Goal: Task Accomplishment & Management: Use online tool/utility

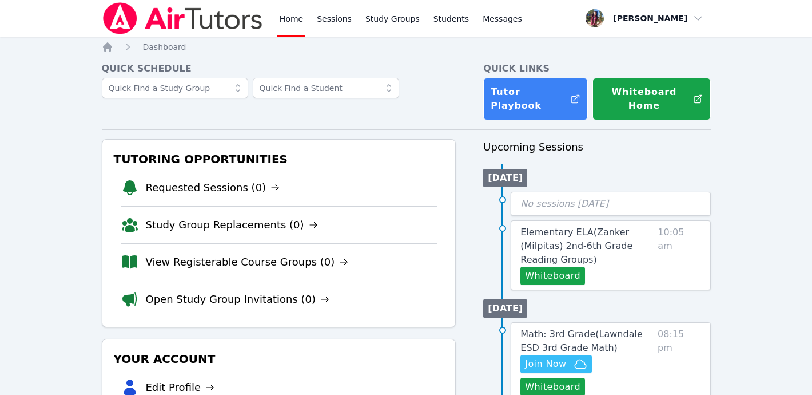
click at [141, 25] on img at bounding box center [183, 18] width 162 height 32
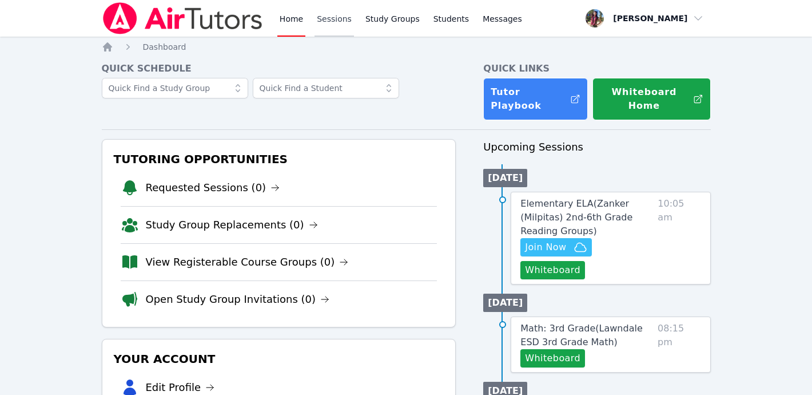
click at [334, 22] on link "Sessions" at bounding box center [334, 18] width 39 height 37
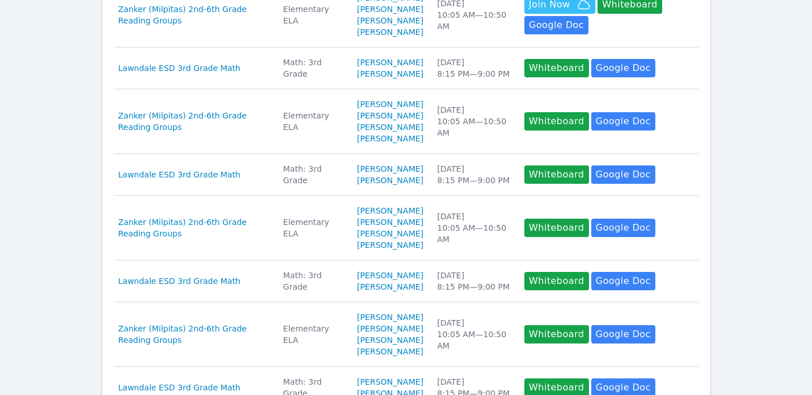
scroll to position [607, 0]
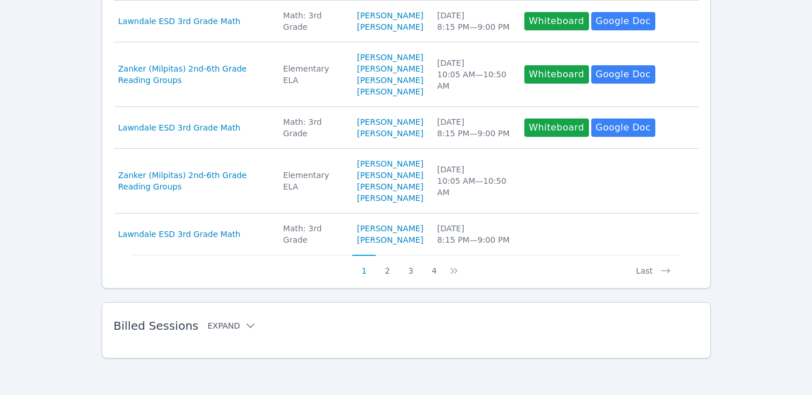
click at [245, 327] on icon at bounding box center [250, 325] width 11 height 11
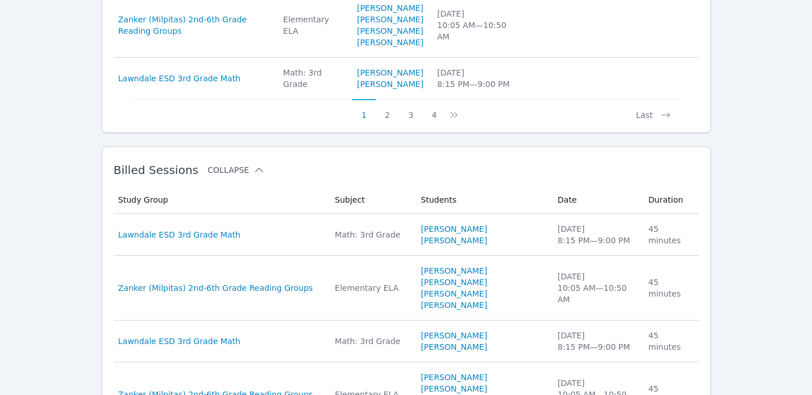
scroll to position [707, 0]
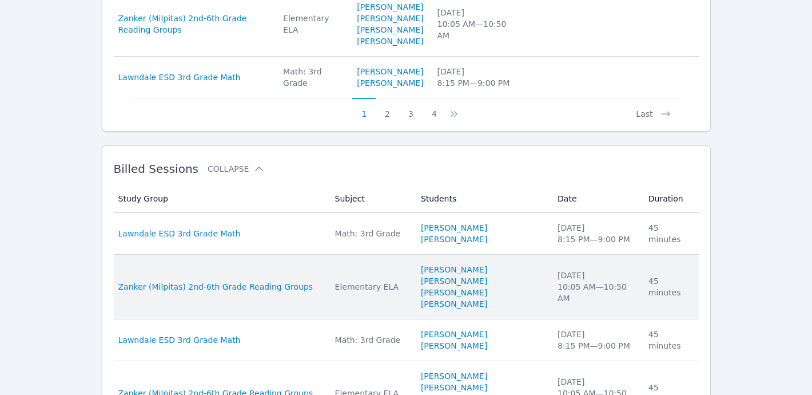
click at [656, 298] on div "45 minutes" at bounding box center [670, 286] width 43 height 23
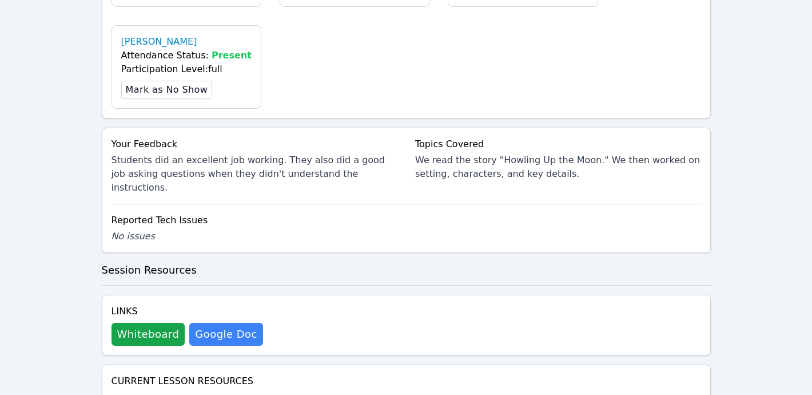
scroll to position [466, 0]
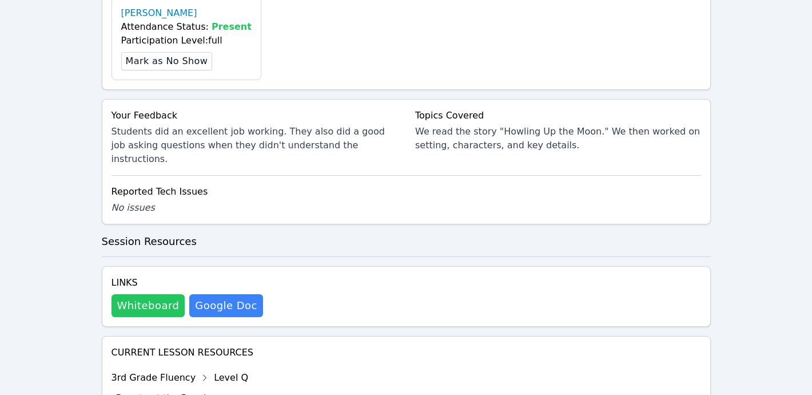
click at [149, 294] on button "Whiteboard" at bounding box center [149, 305] width 74 height 23
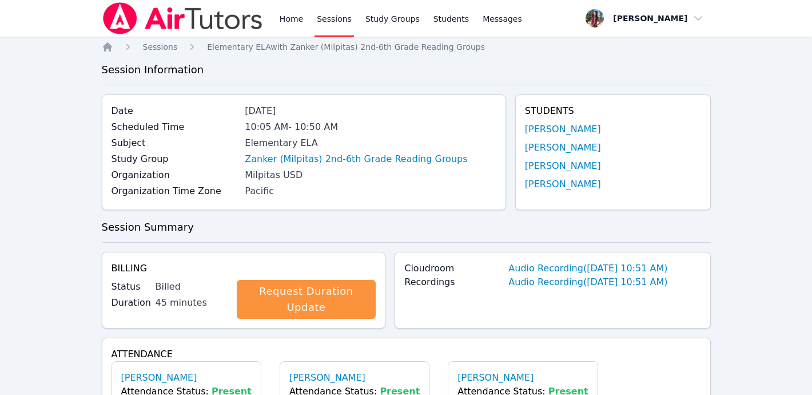
click at [128, 27] on img at bounding box center [183, 18] width 162 height 32
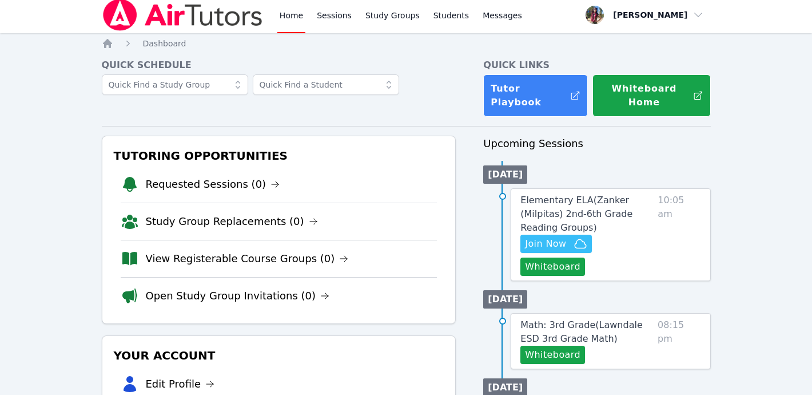
scroll to position [4, 0]
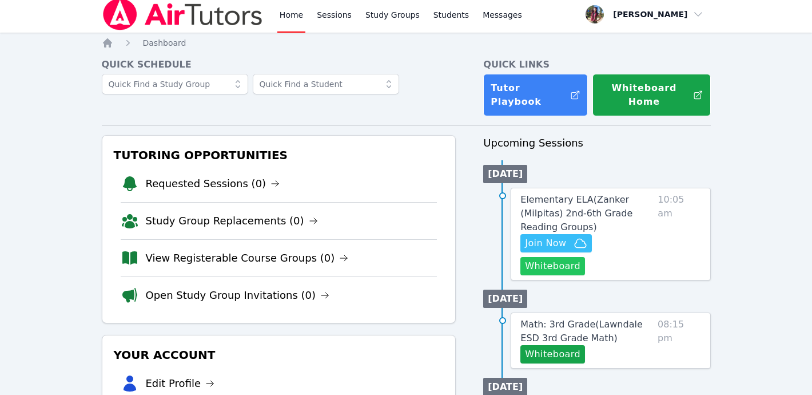
click at [572, 257] on button "Whiteboard" at bounding box center [553, 266] width 65 height 18
click at [538, 194] on span "Elementary ELA ( Zanker (Milpitas) 2nd-6th Grade Reading Groups )" at bounding box center [577, 213] width 112 height 38
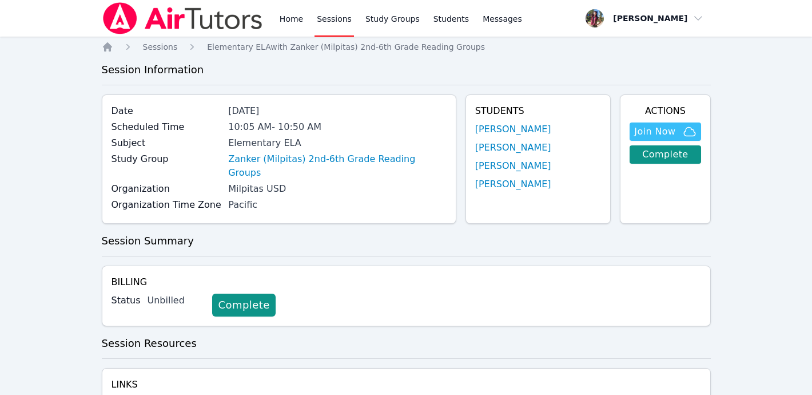
click at [158, 20] on img at bounding box center [183, 18] width 162 height 32
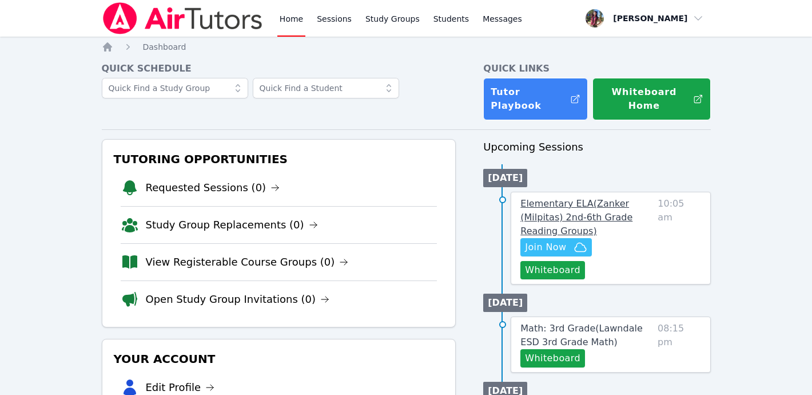
click at [587, 202] on span "Elementary ELA ( Zanker (Milpitas) 2nd-6th Grade Reading Groups )" at bounding box center [577, 217] width 112 height 38
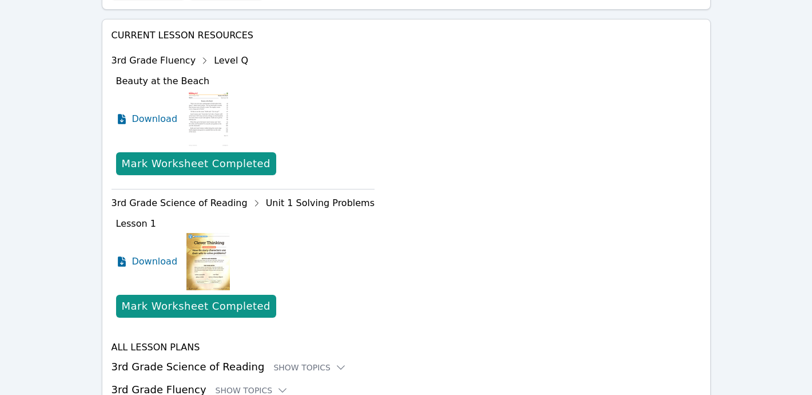
scroll to position [461, 0]
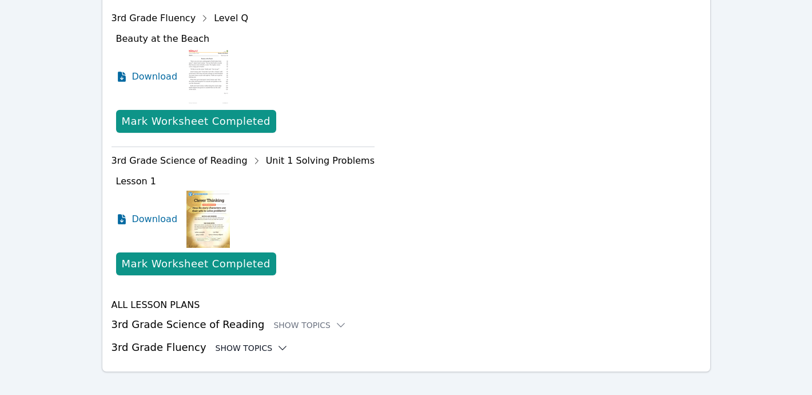
click at [277, 342] on icon at bounding box center [282, 347] width 11 height 11
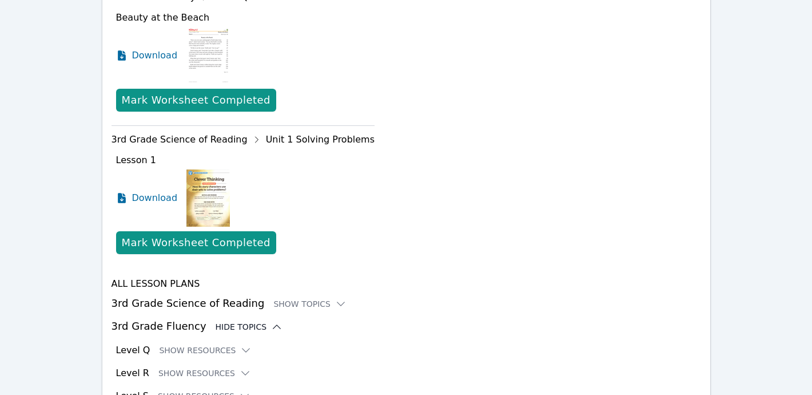
scroll to position [485, 0]
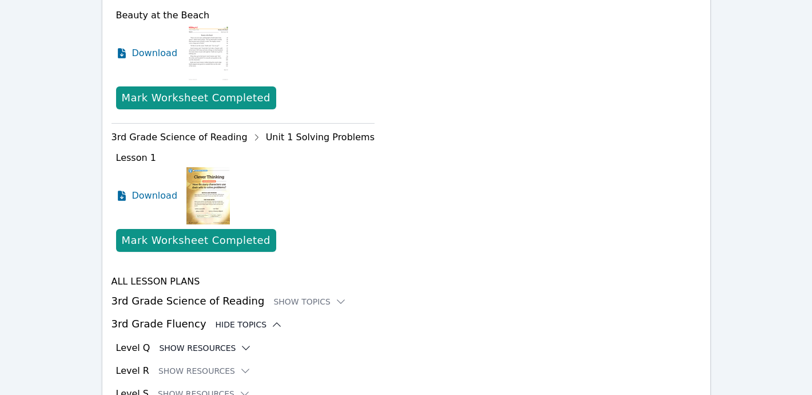
click at [240, 342] on icon at bounding box center [245, 347] width 11 height 11
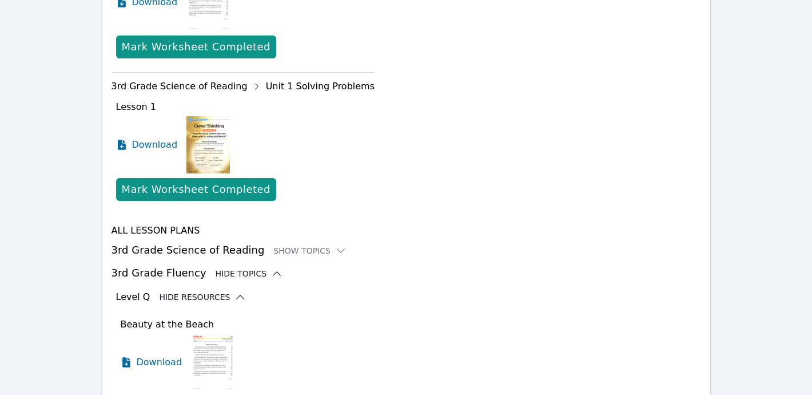
scroll to position [538, 0]
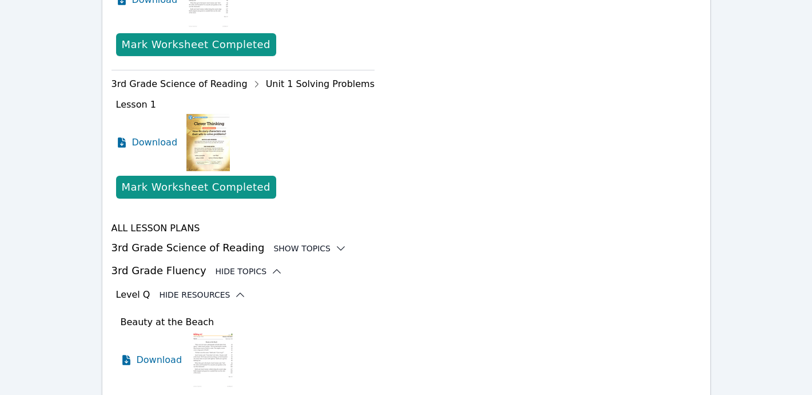
click at [318, 243] on div "Show Topics" at bounding box center [309, 248] width 73 height 11
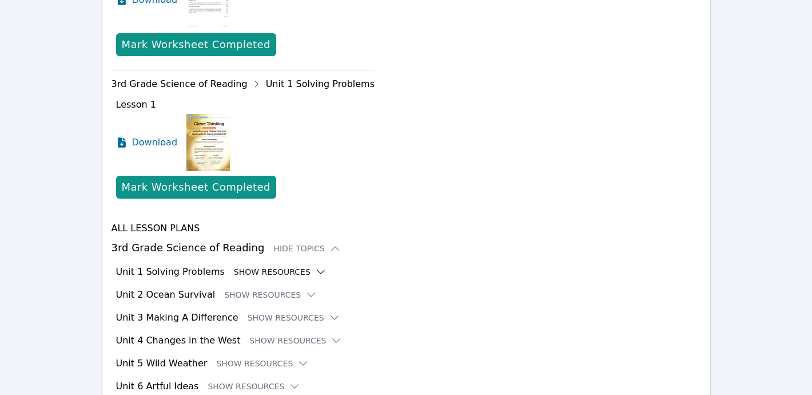
click at [315, 266] on icon at bounding box center [320, 271] width 11 height 11
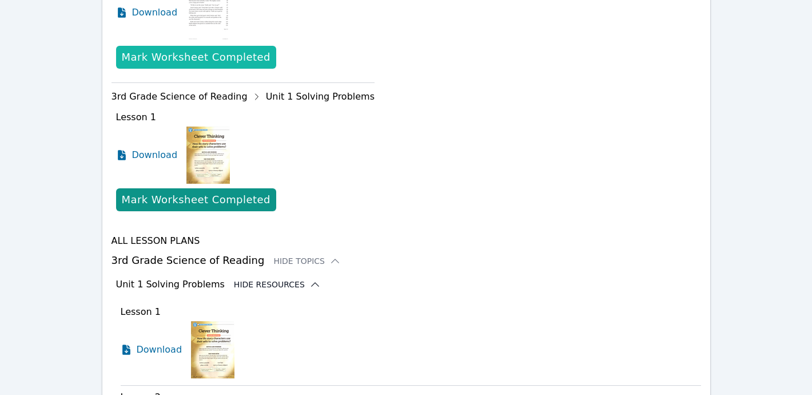
scroll to position [0, 0]
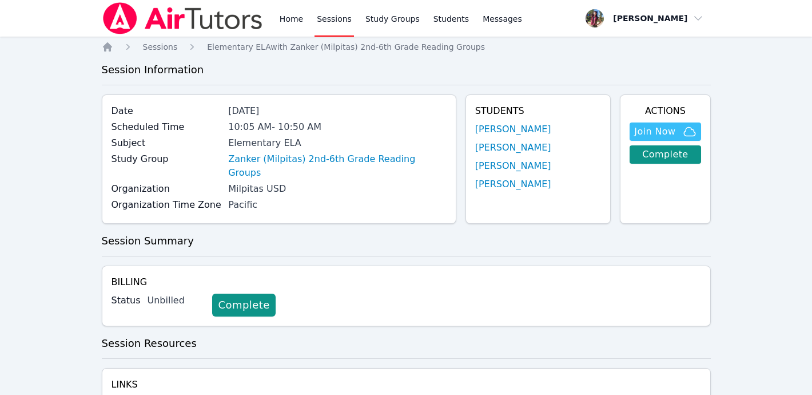
click at [214, 25] on img at bounding box center [183, 18] width 162 height 32
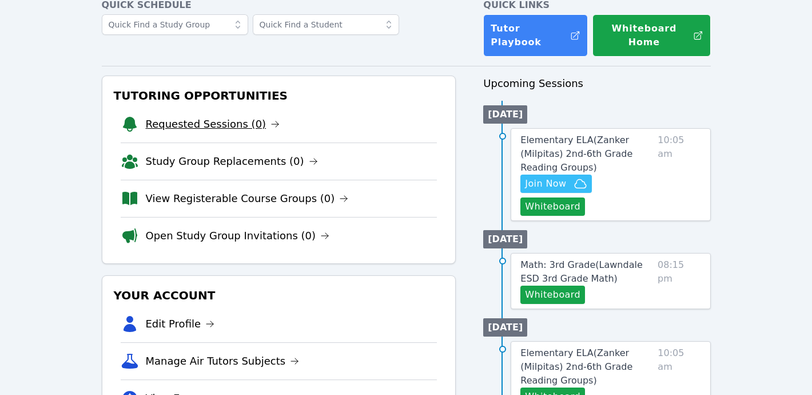
scroll to position [107, 0]
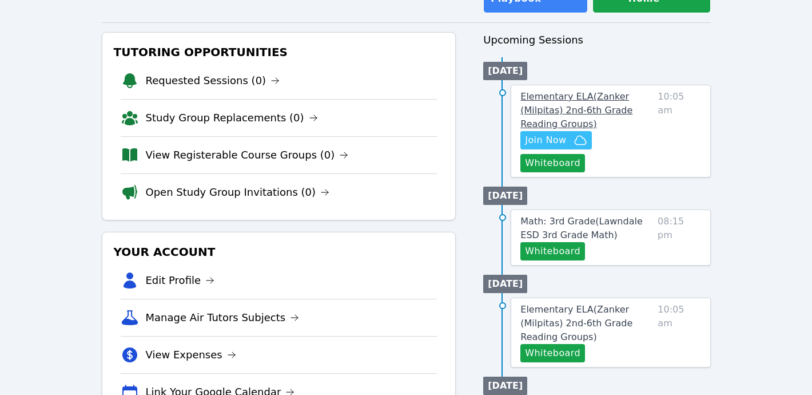
click at [544, 102] on span "Elementary ELA ( Zanker (Milpitas) 2nd-6th Grade Reading Groups )" at bounding box center [577, 110] width 112 height 38
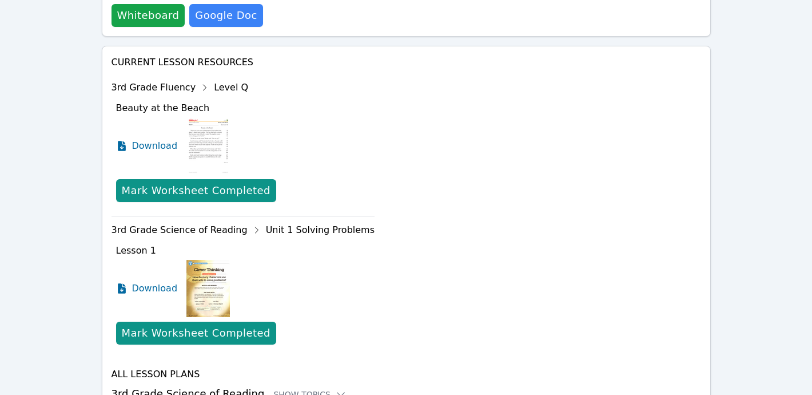
scroll to position [461, 0]
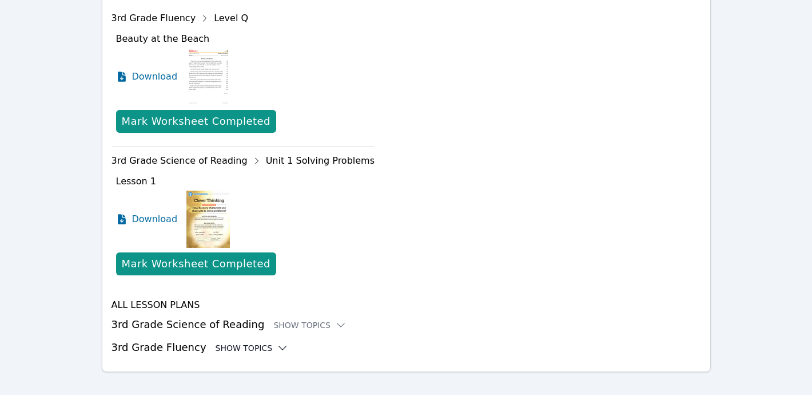
click at [248, 342] on div "Show Topics" at bounding box center [252, 347] width 73 height 11
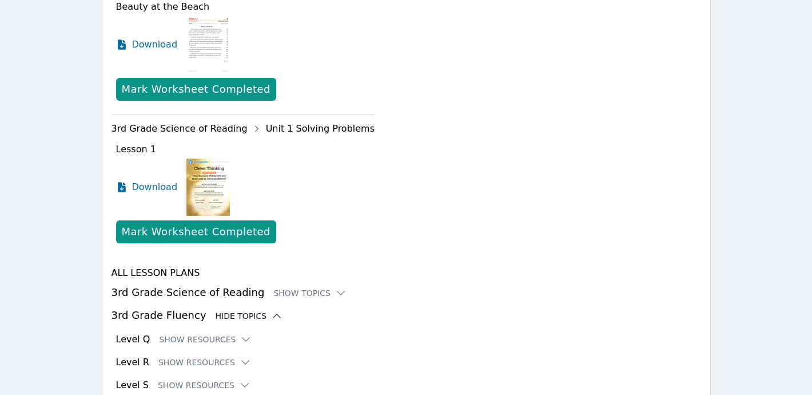
scroll to position [499, 0]
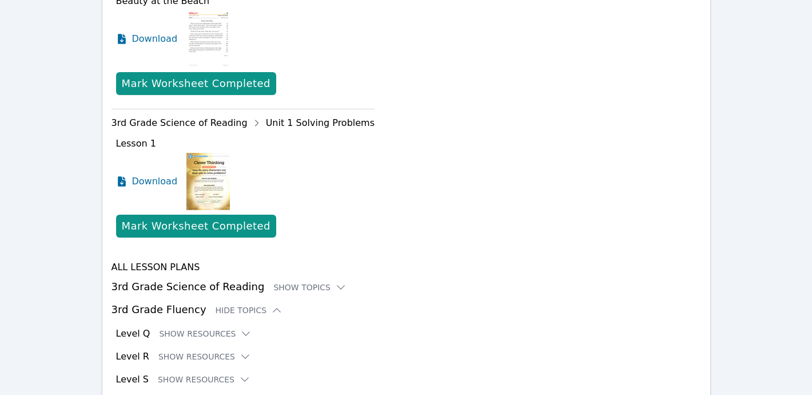
click at [230, 327] on div "Level Q Show Resources" at bounding box center [408, 334] width 585 height 14
click at [246, 327] on div "Level Q Show Resources" at bounding box center [408, 334] width 585 height 14
click at [243, 328] on icon at bounding box center [245, 333] width 11 height 11
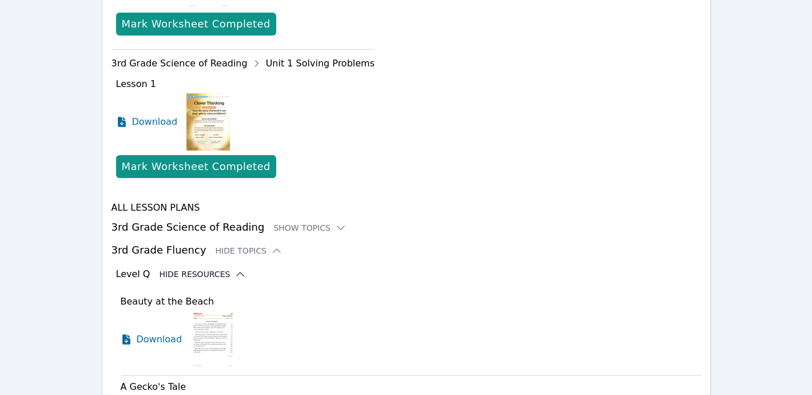
scroll to position [342, 0]
